Goal: Check status: Check status

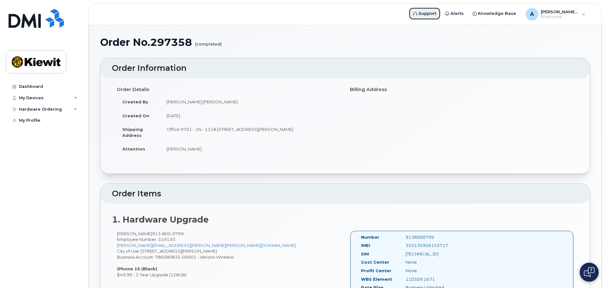
click at [434, 15] on span "Support" at bounding box center [427, 13] width 18 height 6
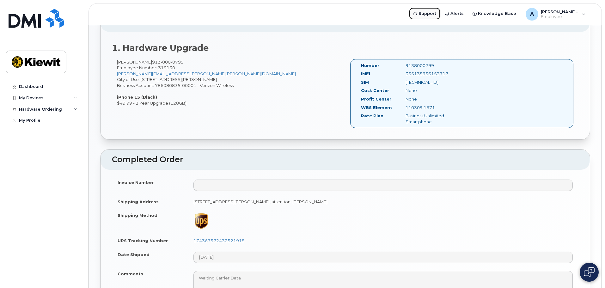
scroll to position [190, 0]
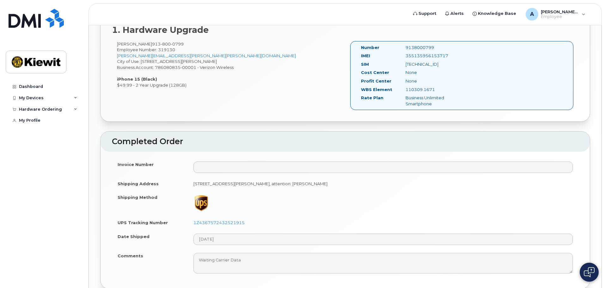
click at [591, 274] on img at bounding box center [589, 272] width 11 height 10
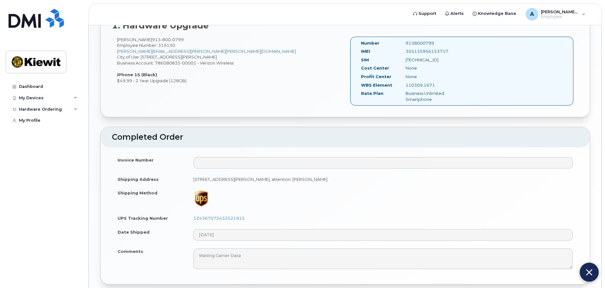
scroll to position [0, 0]
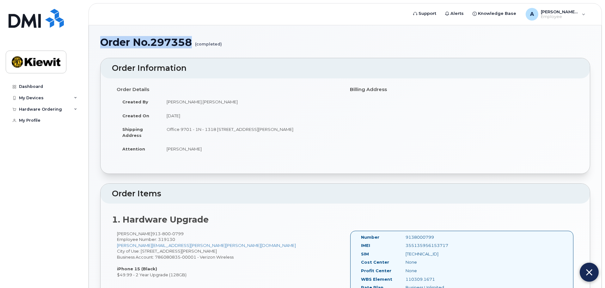
drag, startPoint x: 101, startPoint y: 42, endPoint x: 194, endPoint y: 45, distance: 92.6
click at [194, 45] on h1 "Order No.297358 (completed)" at bounding box center [345, 42] width 490 height 11
click at [105, 44] on h1 "Order No.297358 (completed)" at bounding box center [345, 42] width 490 height 11
copy h1 "Order No.297358"
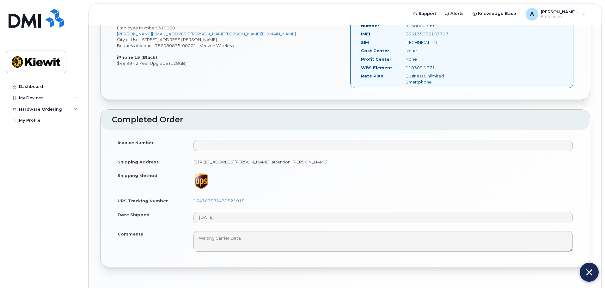
scroll to position [232, 0]
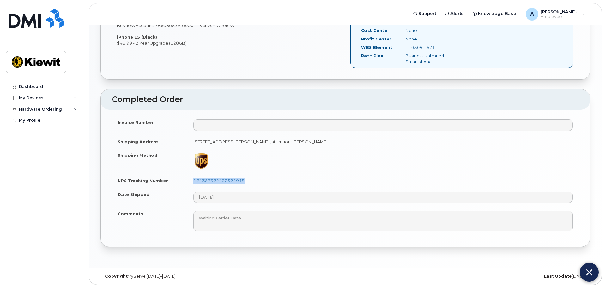
drag, startPoint x: 250, startPoint y: 180, endPoint x: 190, endPoint y: 182, distance: 59.7
click at [190, 182] on td "1Z4367572432521915" at bounding box center [383, 180] width 390 height 14
copy link "1Z4367572432521915"
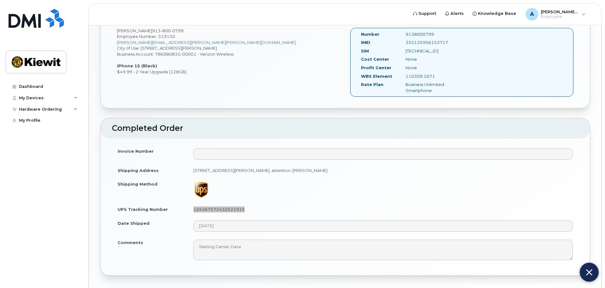
scroll to position [168, 0]
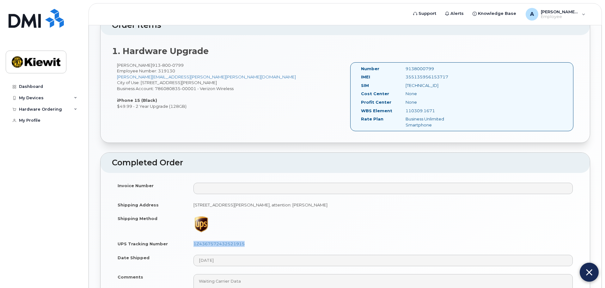
click at [591, 275] on img at bounding box center [589, 272] width 6 height 10
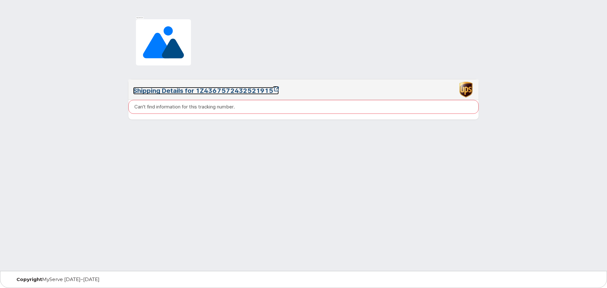
click at [255, 92] on link "Shipping Details for 1Z4367572432521915" at bounding box center [206, 91] width 146 height 8
